Goal: Transaction & Acquisition: Book appointment/travel/reservation

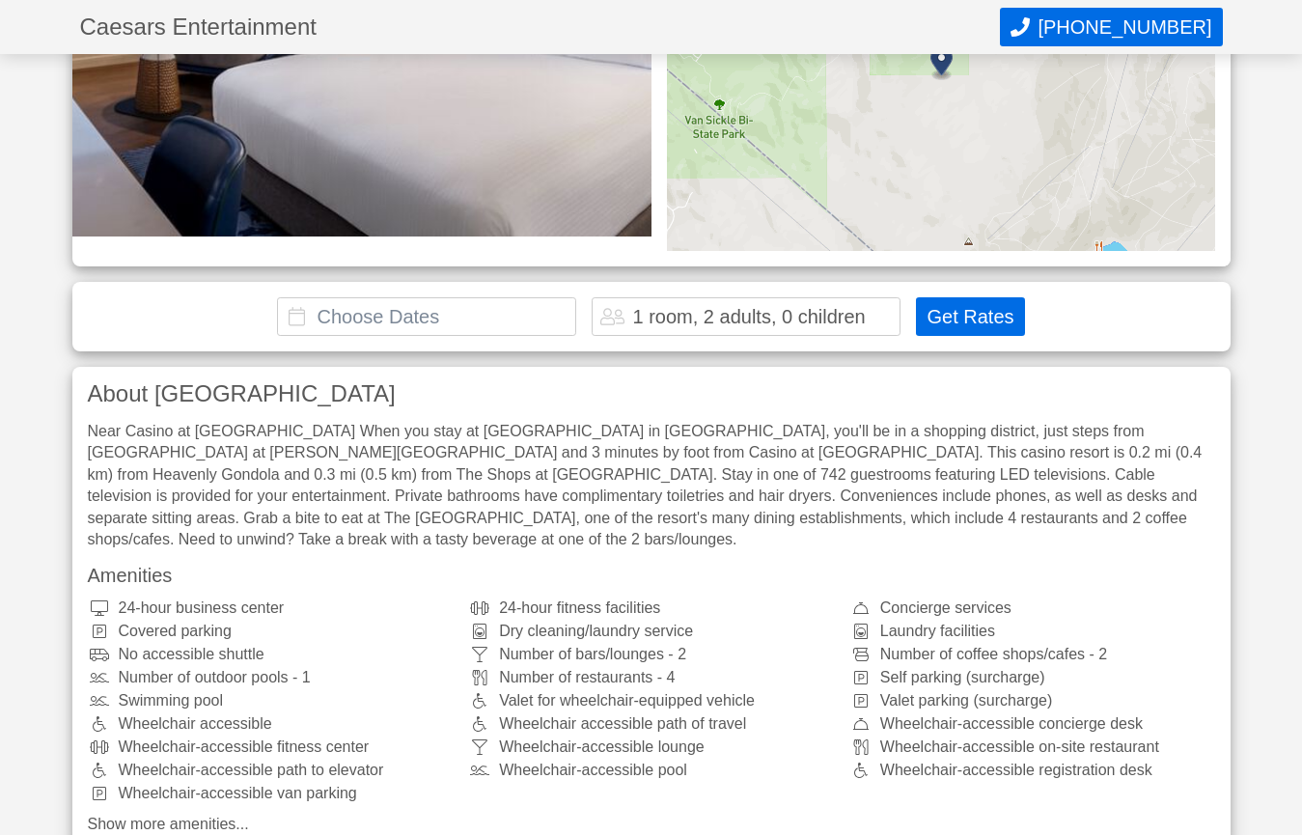
scroll to position [386, 0]
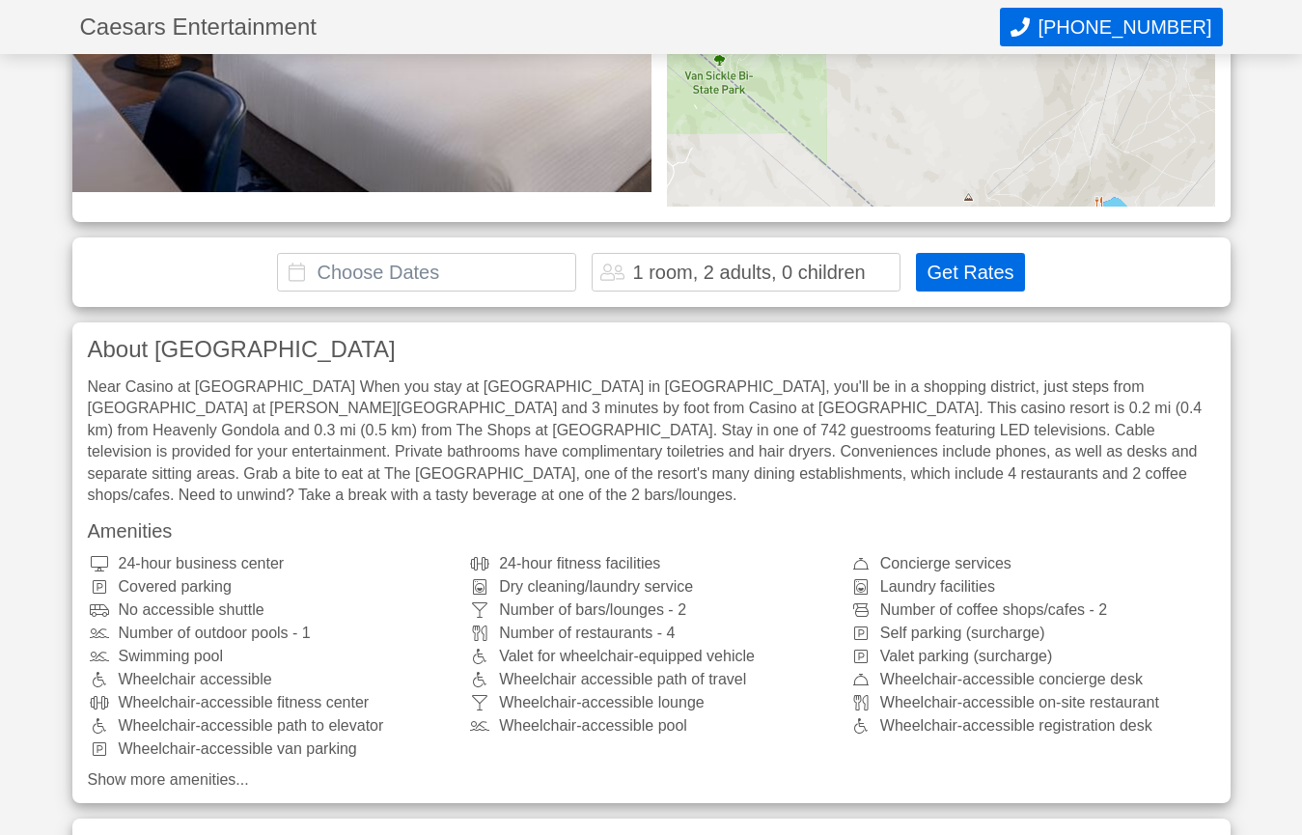
click at [636, 270] on div "1 room, 2 adults, 0 children" at bounding box center [748, 271] width 233 height 19
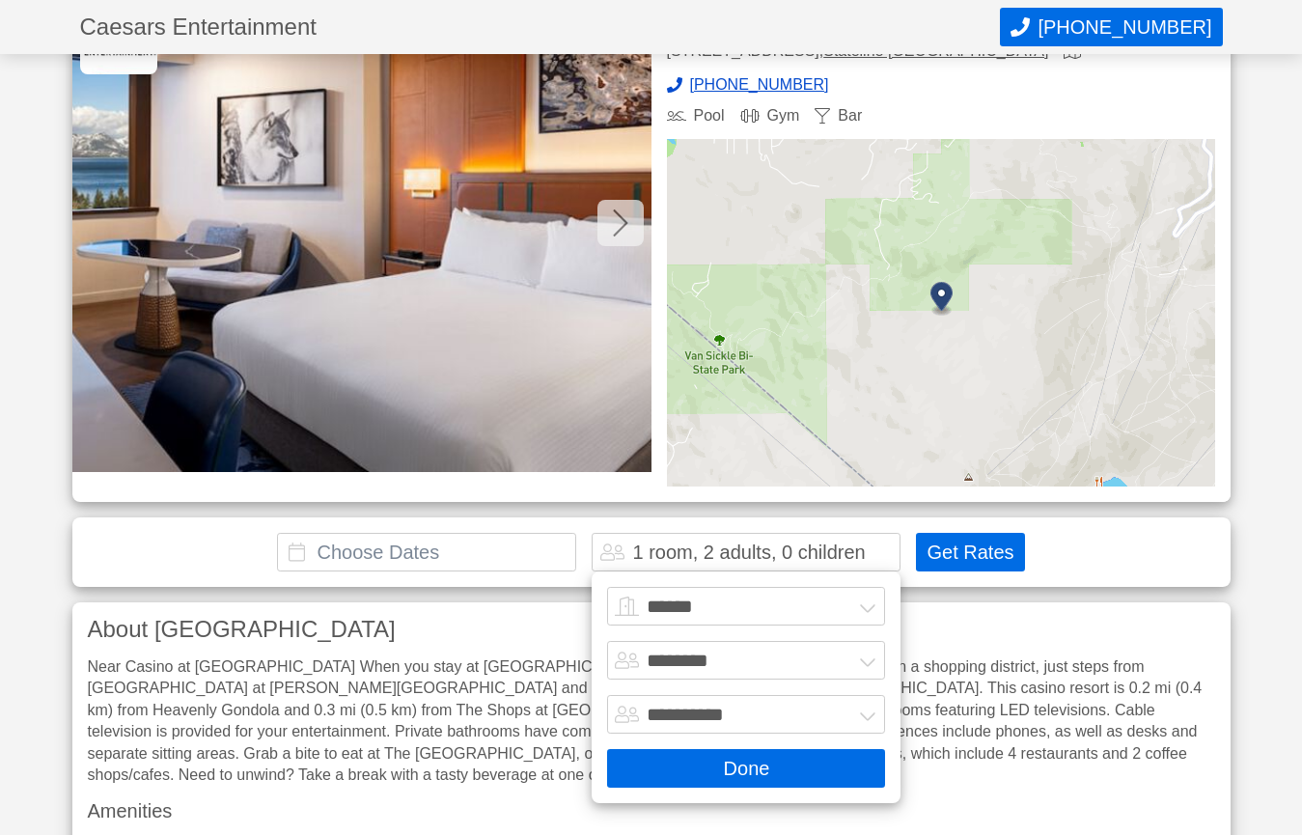
scroll to position [74, 0]
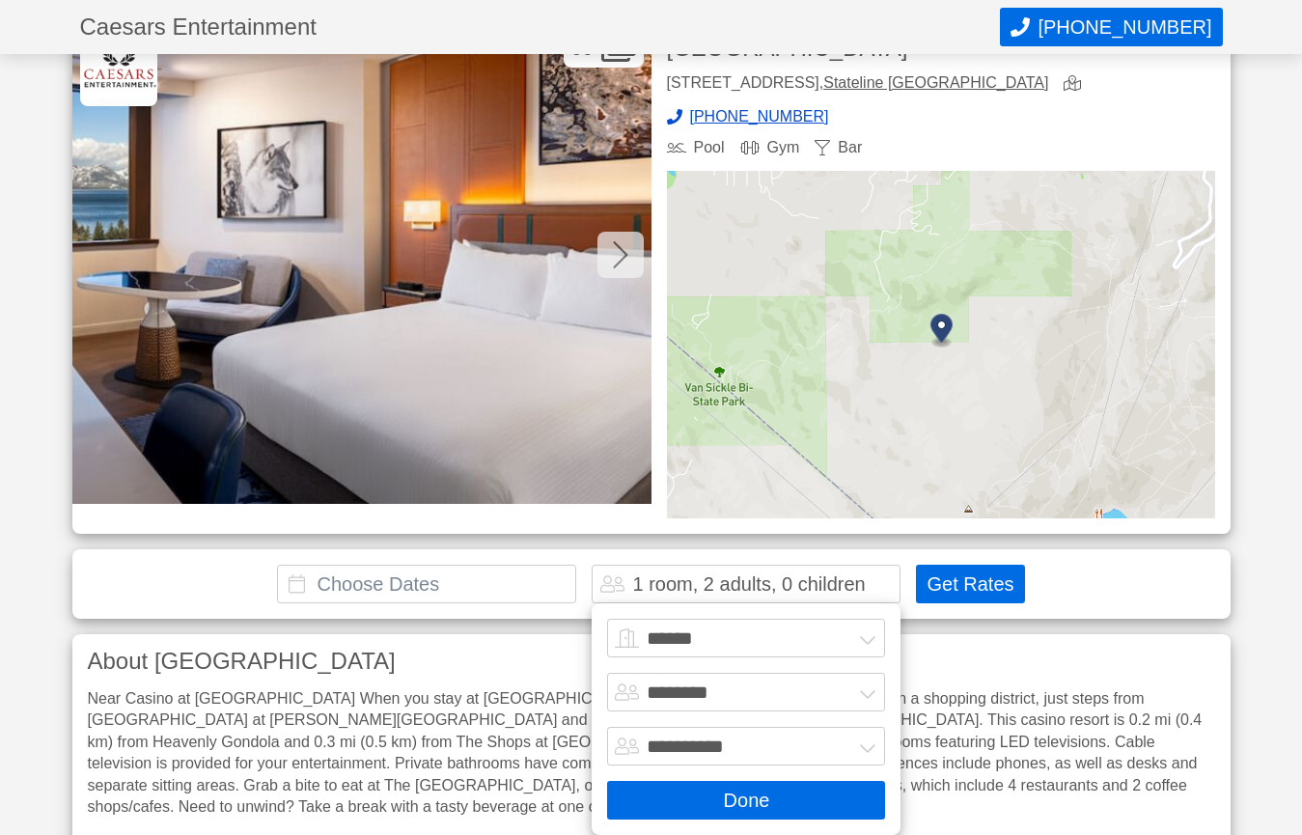
click at [856, 636] on select "****** ******* ******* ******* ******* ******* ******* ******* ********" at bounding box center [746, 638] width 278 height 39
click at [853, 636] on select "****** ******* ******* ******* ******* ******* ******* ******* ********" at bounding box center [746, 638] width 278 height 39
select select "*"
click at [607, 619] on select "****** ******* ******* ******* ******* ******* ******* ******* ********" at bounding box center [746, 638] width 278 height 39
click at [649, 687] on select "******* ******** ******** ********" at bounding box center [746, 692] width 278 height 39
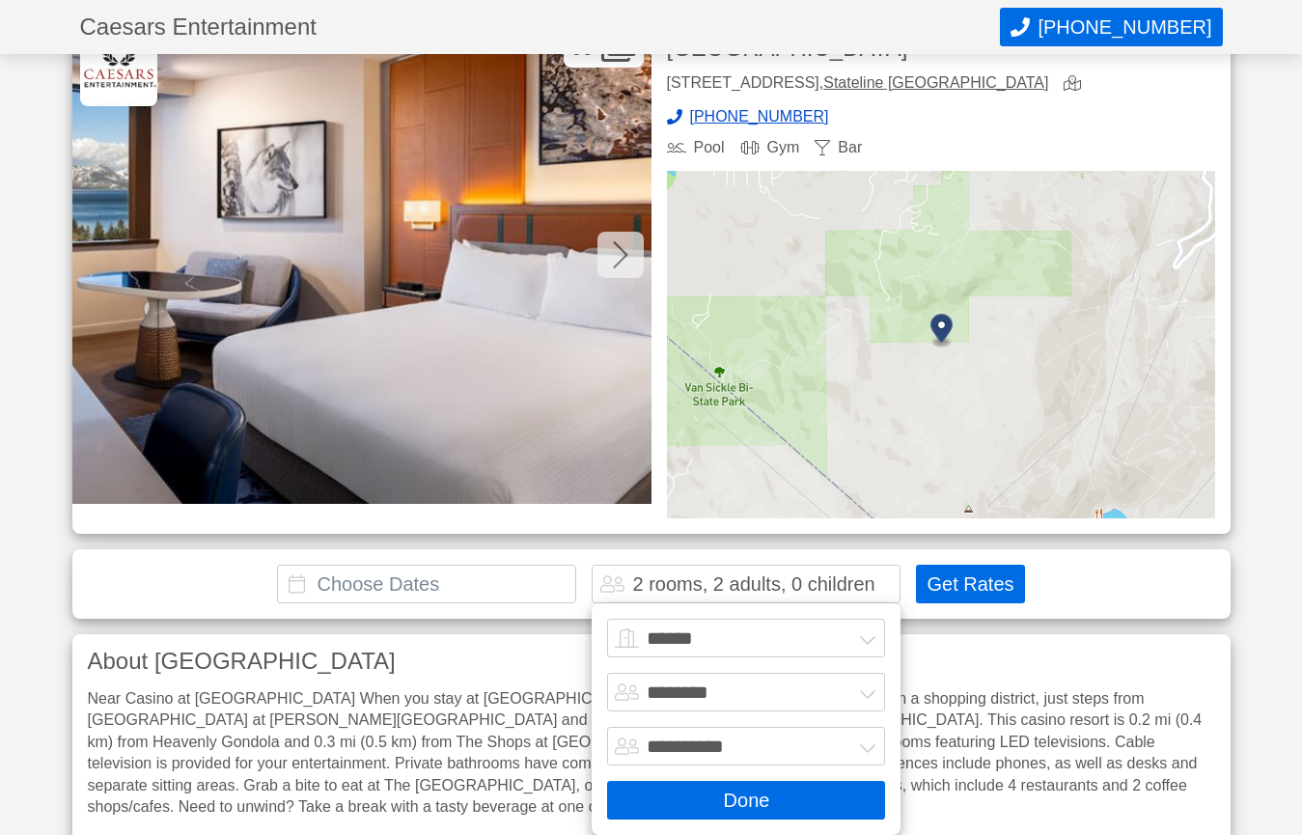
select select "*"
click at [607, 673] on select "******* ******** ******** ********" at bounding box center [746, 692] width 278 height 39
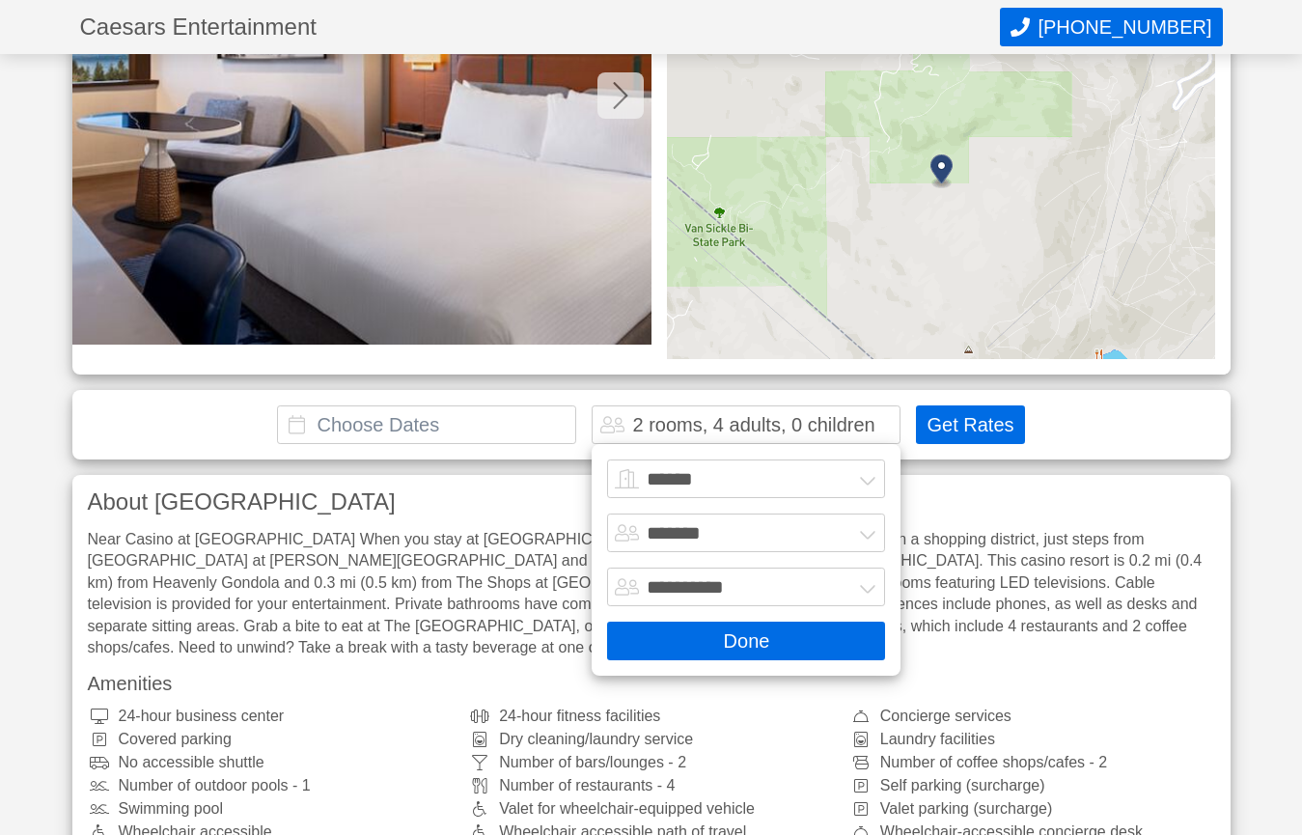
scroll to position [460, 0]
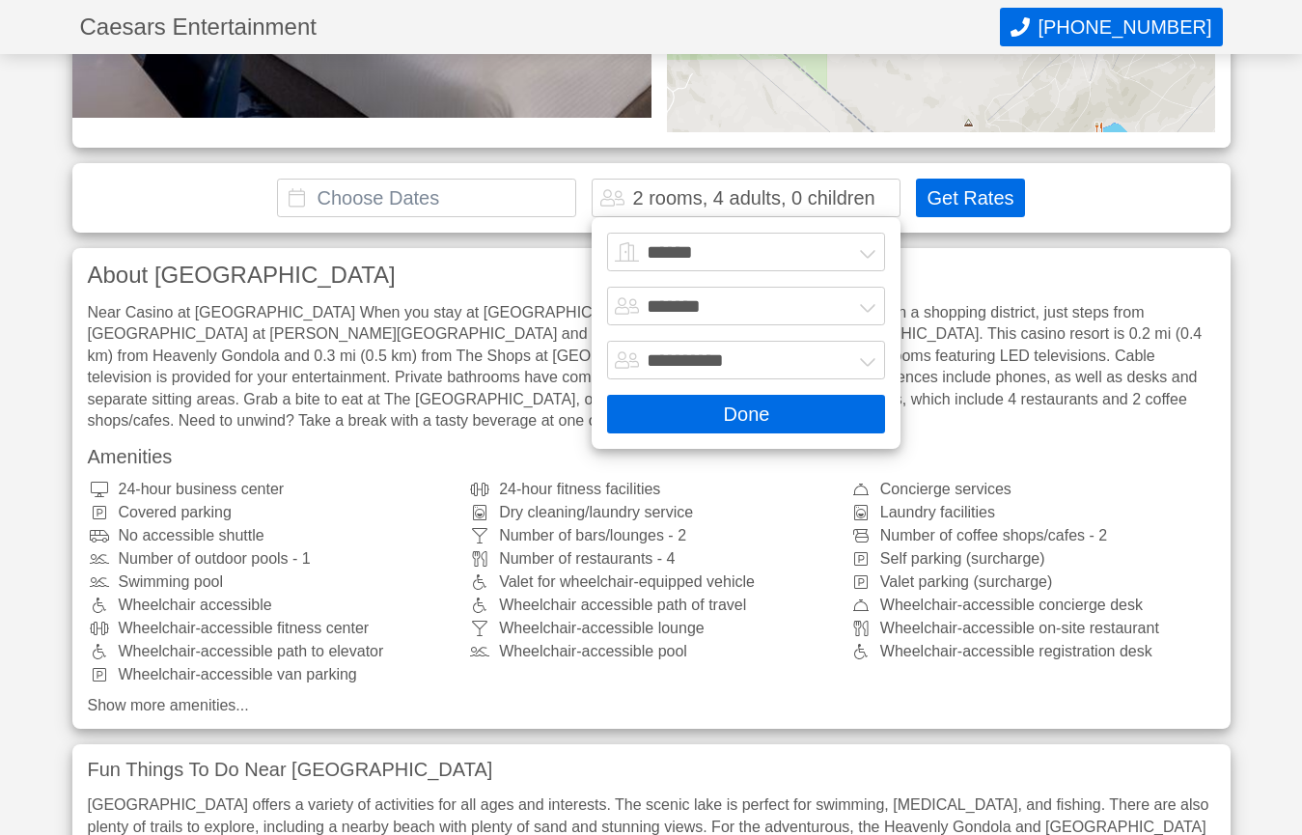
click at [731, 409] on button "Done" at bounding box center [746, 414] width 278 height 39
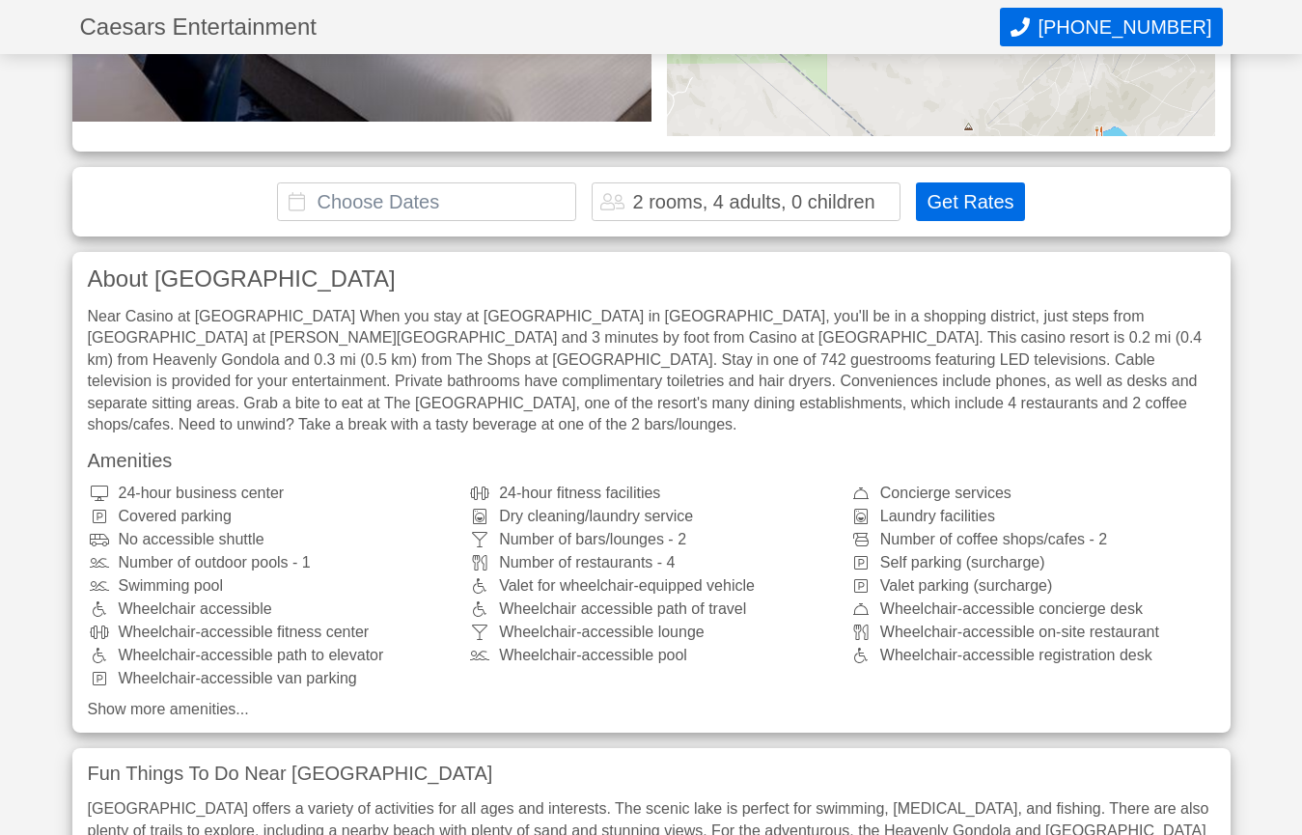
scroll to position [0, 0]
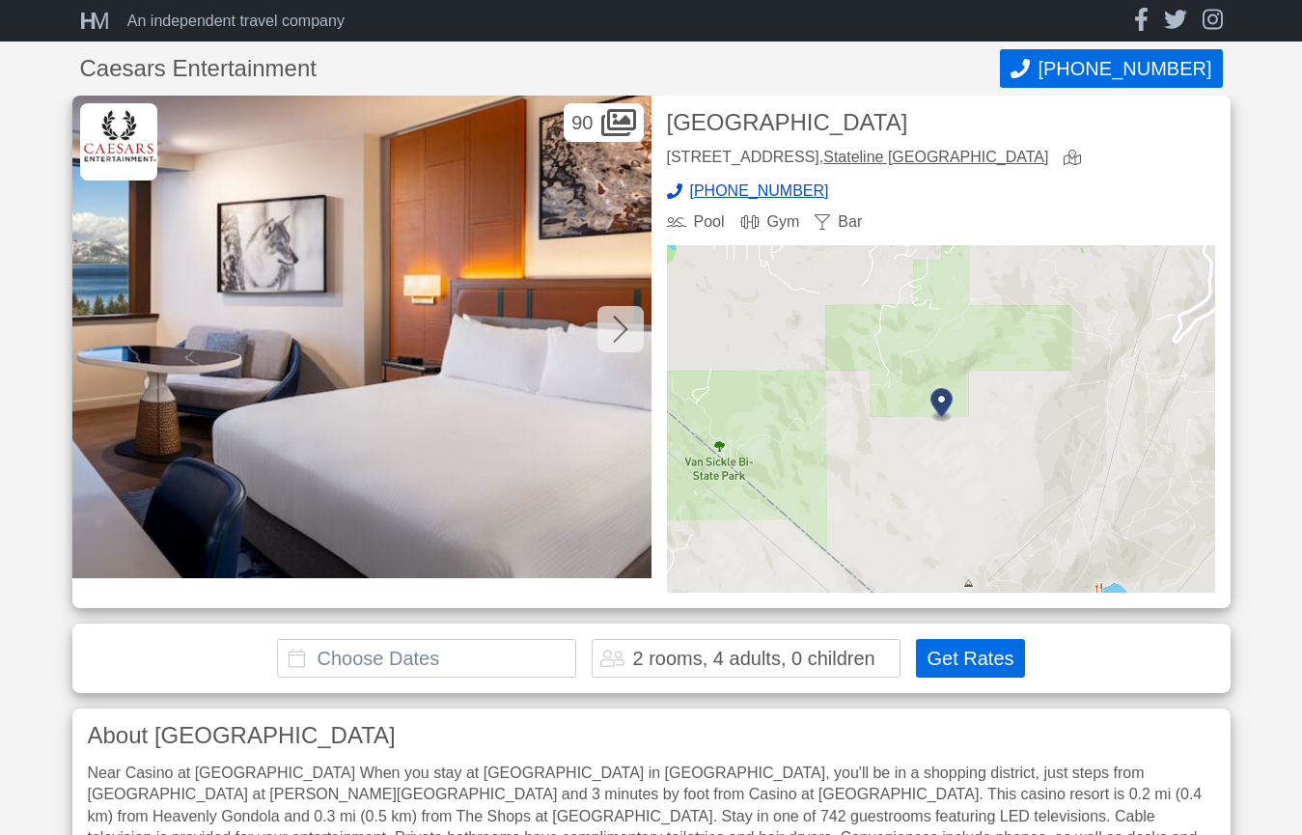
click at [399, 659] on input "text" at bounding box center [426, 658] width 299 height 39
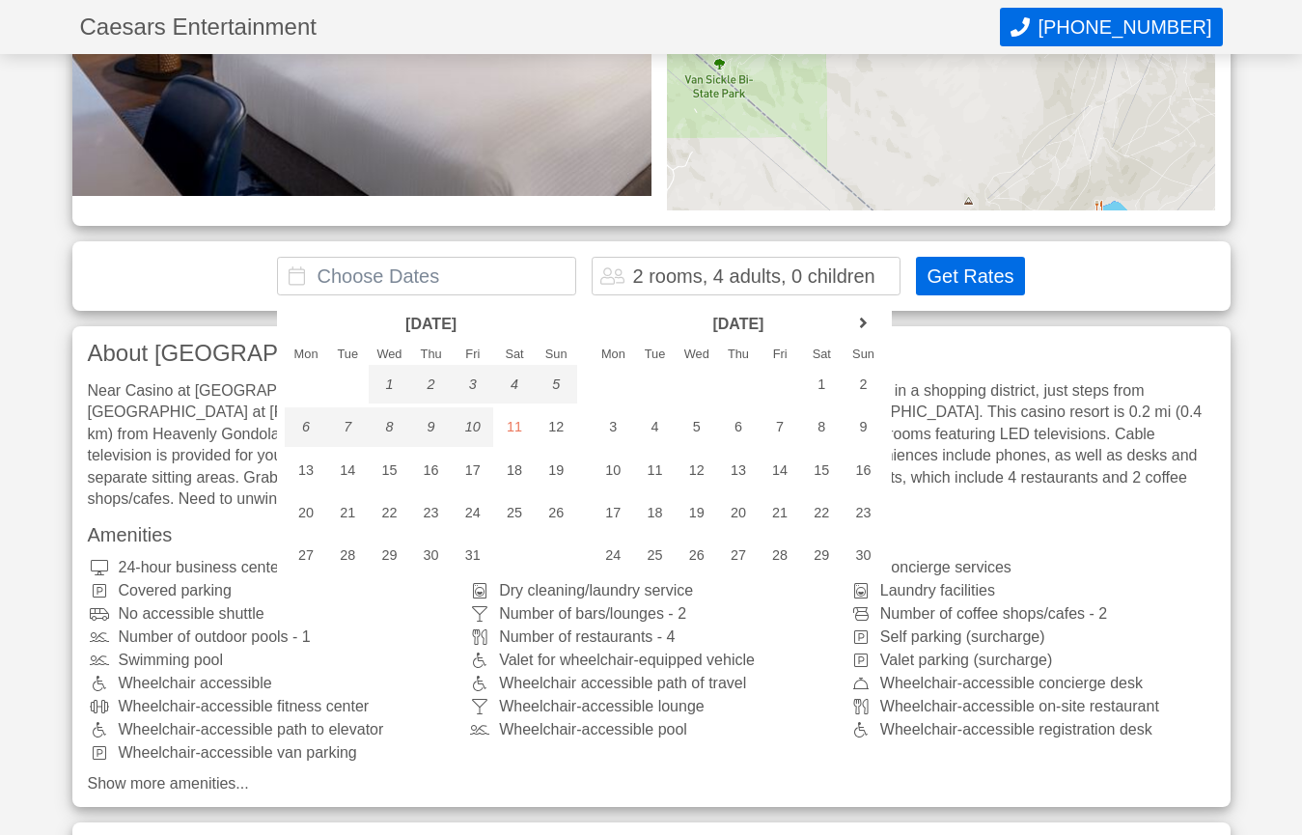
scroll to position [386, 0]
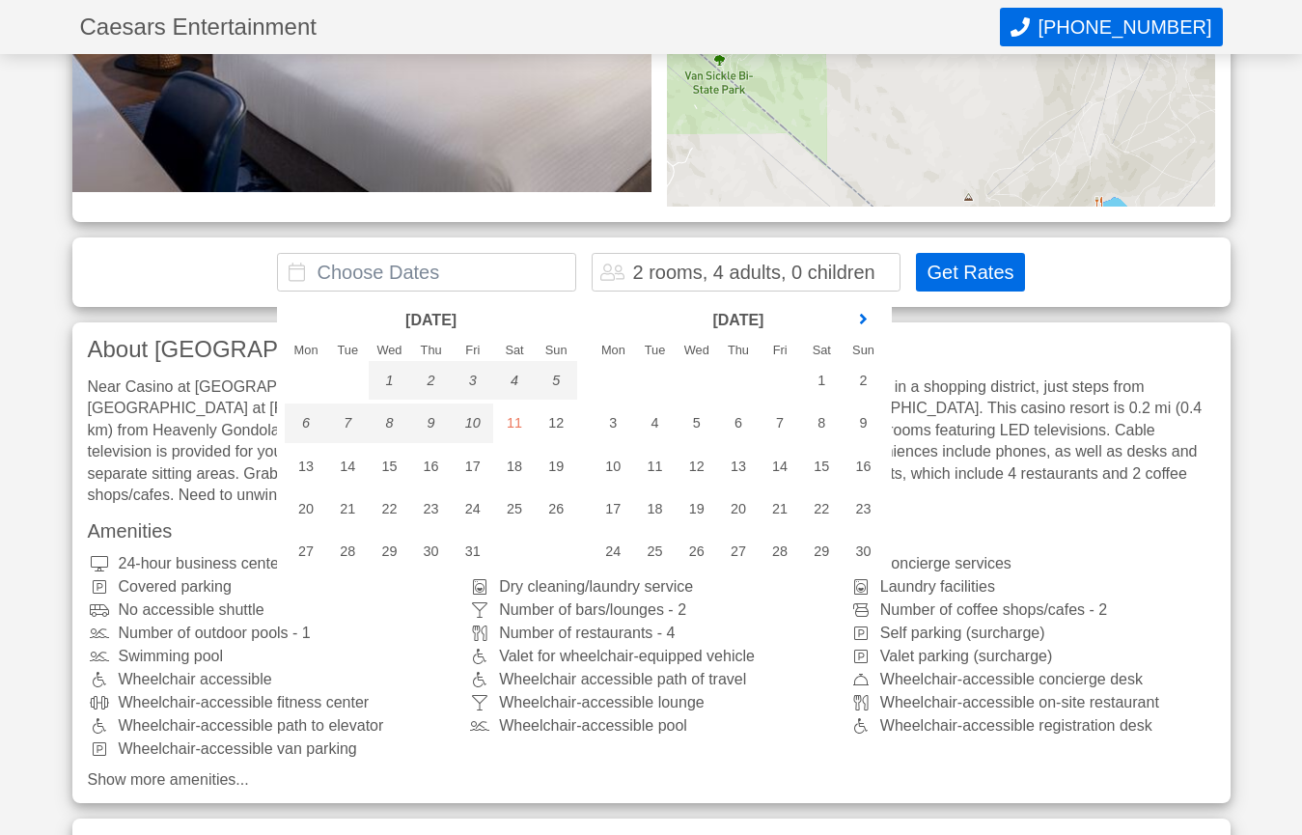
click at [852, 316] on link "next month" at bounding box center [862, 319] width 29 height 29
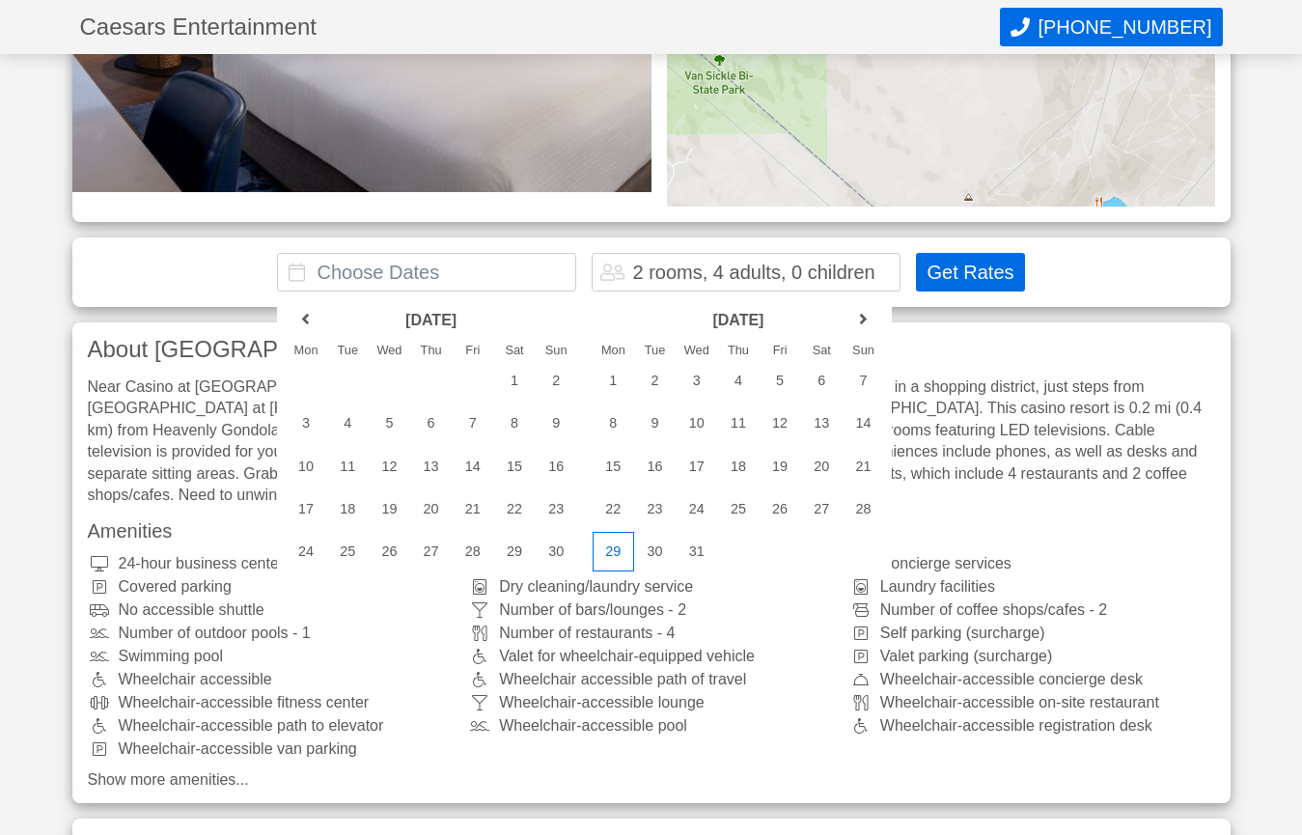
click at [618, 551] on div "29" at bounding box center [612, 551] width 41 height 39
type input "[DATE] - [DATE]"
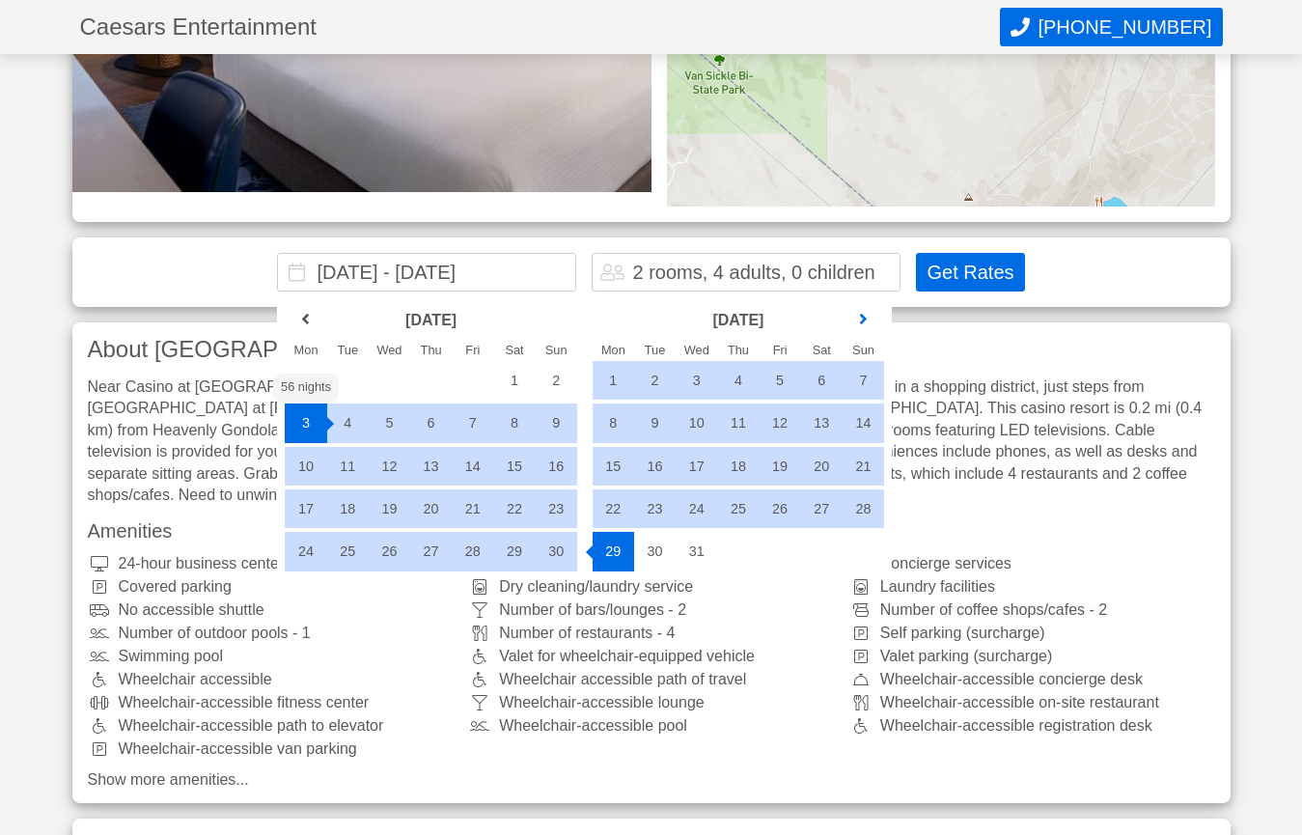
click at [858, 315] on link "next month" at bounding box center [862, 319] width 29 height 29
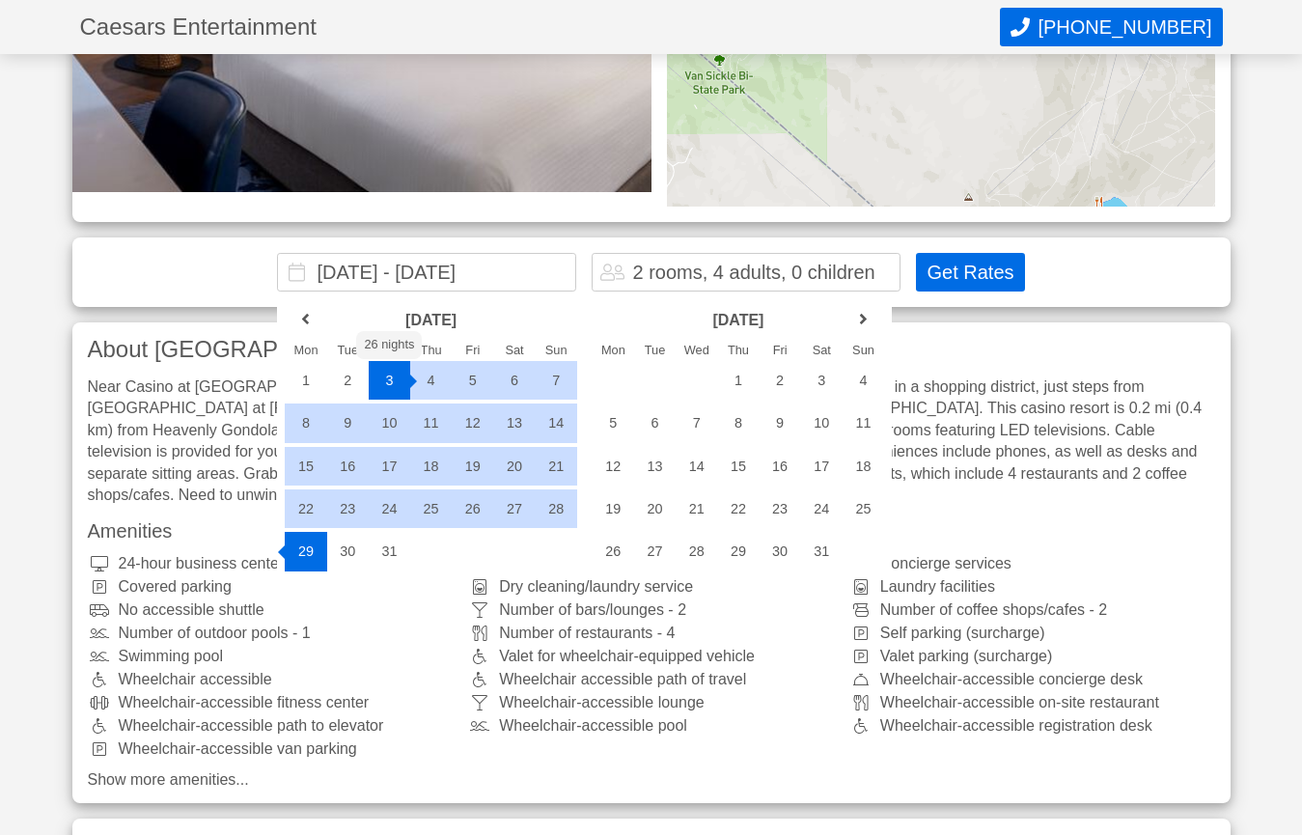
click at [294, 275] on input "[DATE] - [DATE]" at bounding box center [426, 272] width 299 height 39
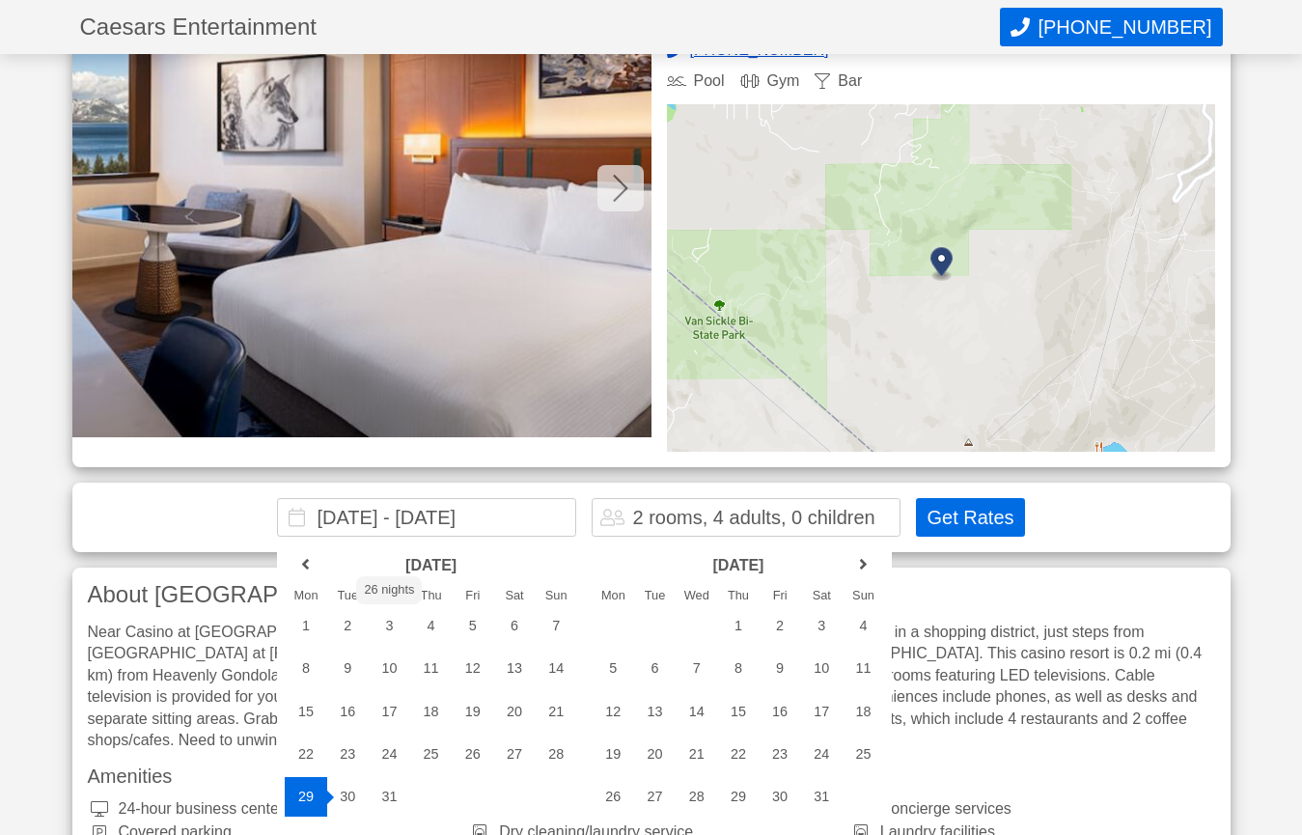
scroll to position [130, 0]
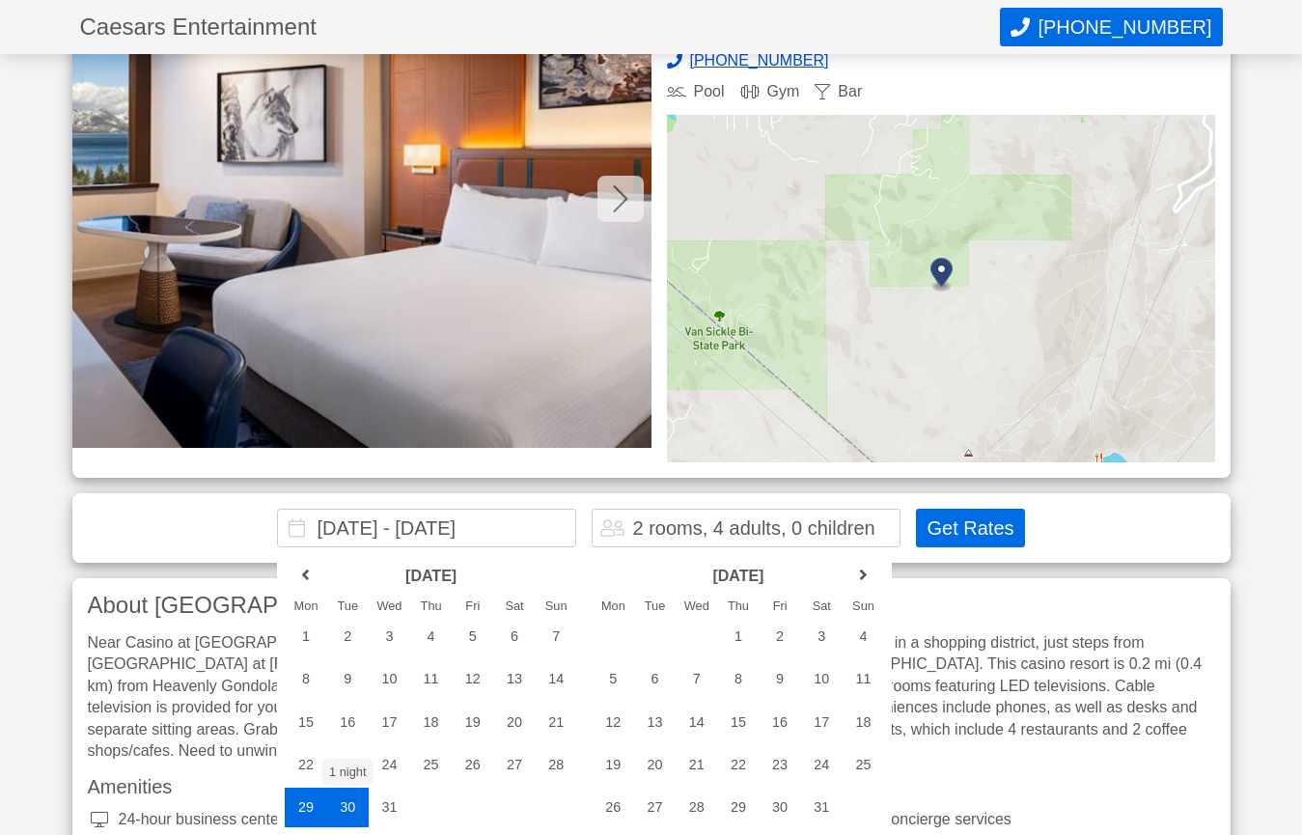
click at [308, 804] on div "29" at bounding box center [305, 806] width 41 height 39
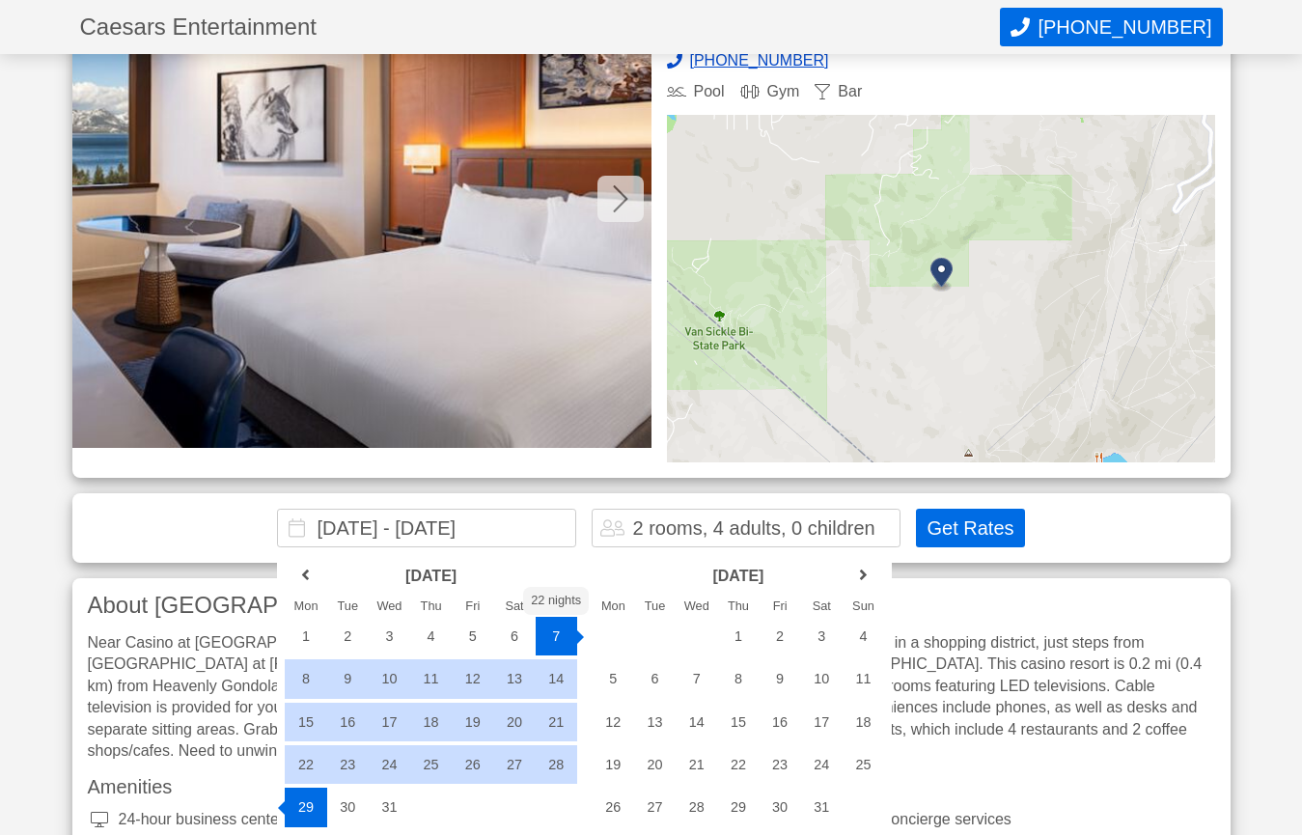
drag, startPoint x: 315, startPoint y: 522, endPoint x: 565, endPoint y: 537, distance: 251.3
click at [565, 537] on input "[DATE] - [DATE]" at bounding box center [426, 528] width 299 height 39
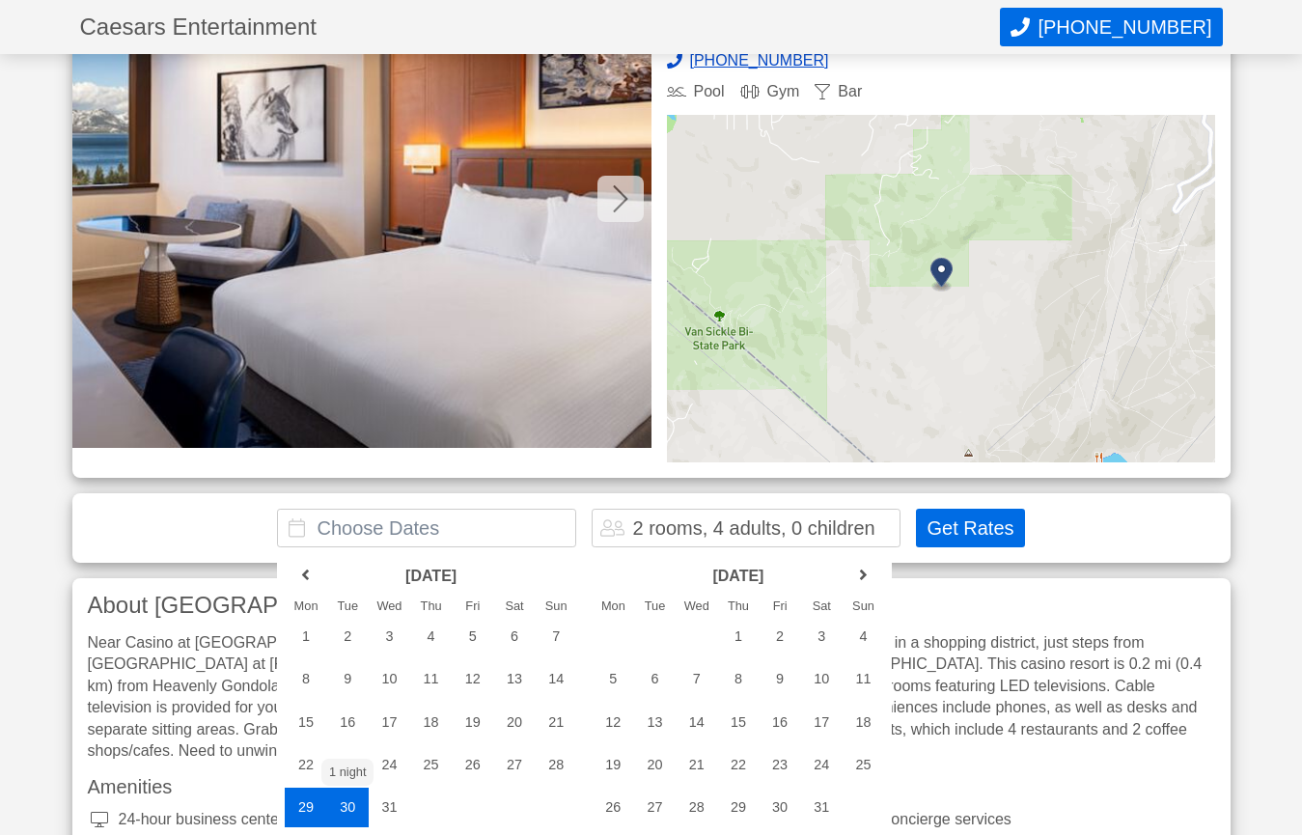
click at [308, 808] on div "29" at bounding box center [305, 806] width 41 height 39
click at [396, 807] on div "31" at bounding box center [389, 806] width 41 height 39
type input "[DATE] - [DATE]"
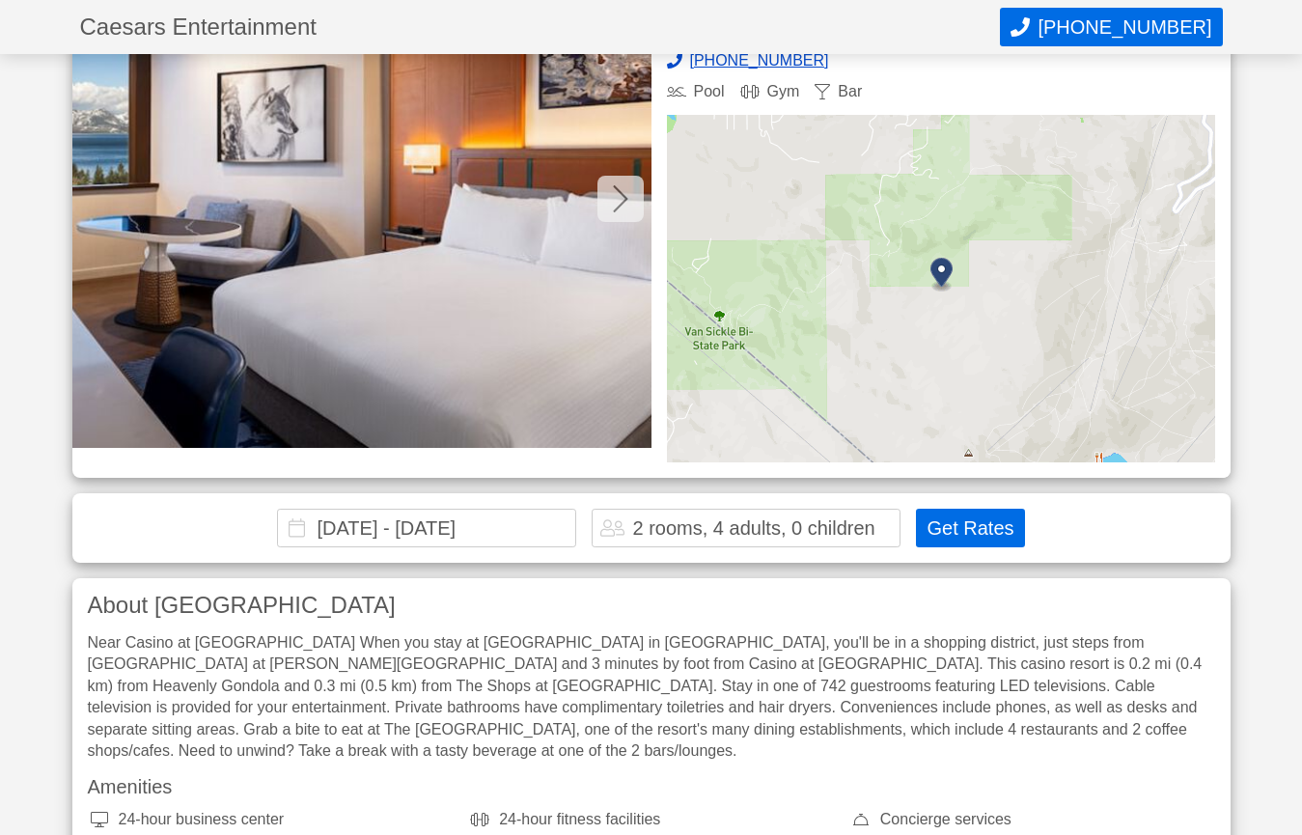
click at [951, 529] on button "Get Rates" at bounding box center [970, 528] width 108 height 39
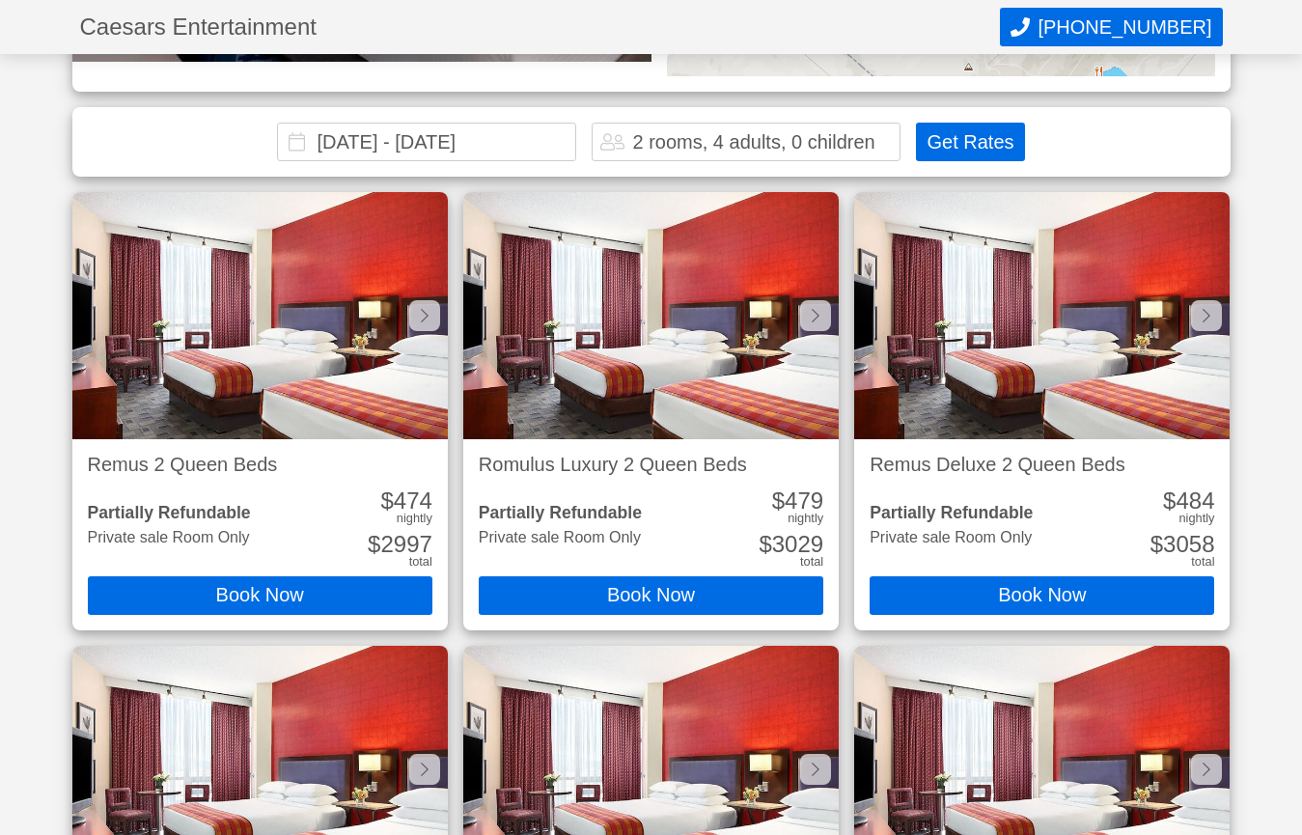
scroll to position [0, 0]
